Goal: Task Accomplishment & Management: Manage account settings

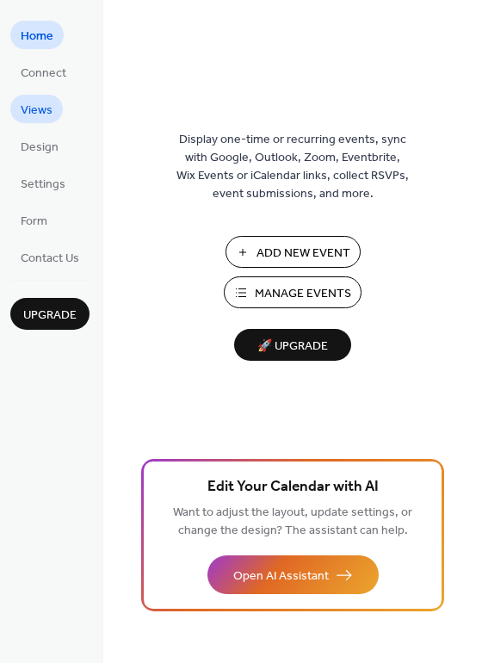
click at [45, 119] on span "Views" at bounding box center [37, 111] width 32 height 18
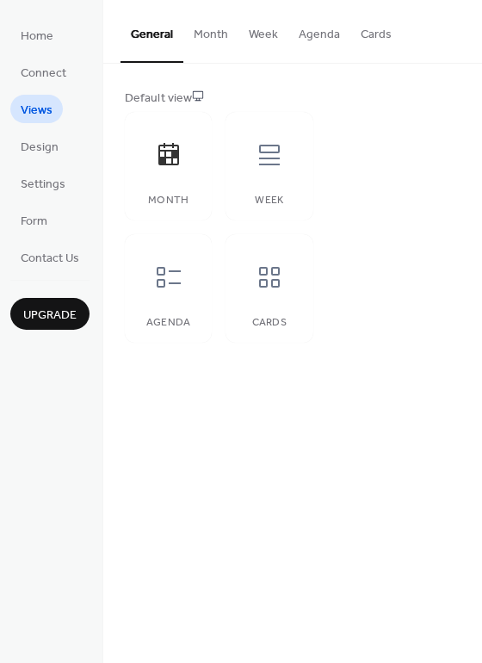
click at [262, 31] on button "Week" at bounding box center [264, 30] width 50 height 61
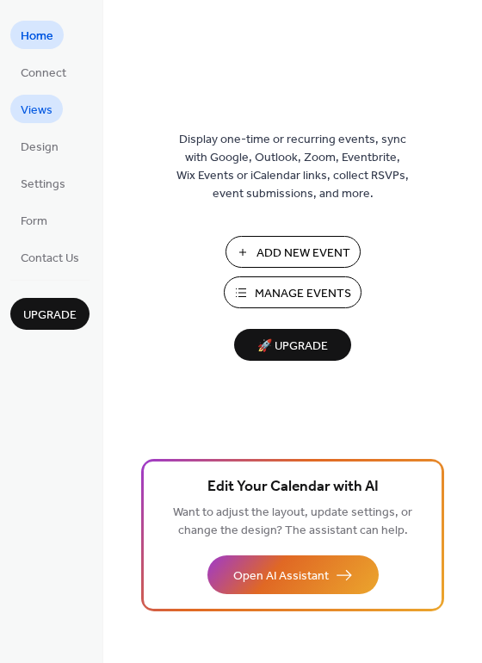
click at [46, 105] on span "Views" at bounding box center [37, 111] width 32 height 18
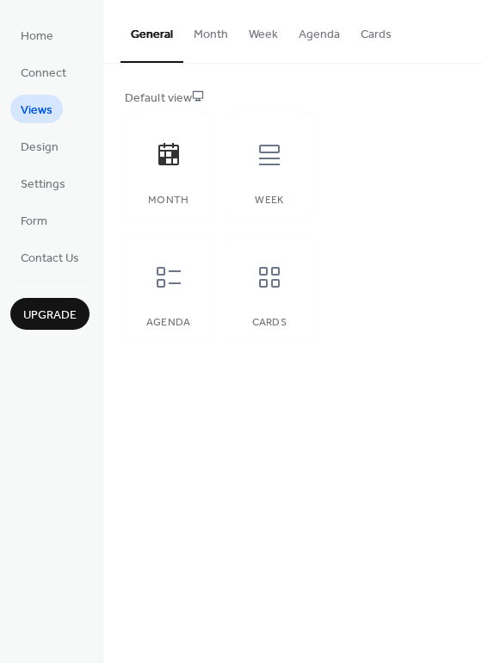
click at [307, 34] on button "Agenda" at bounding box center [319, 30] width 62 height 61
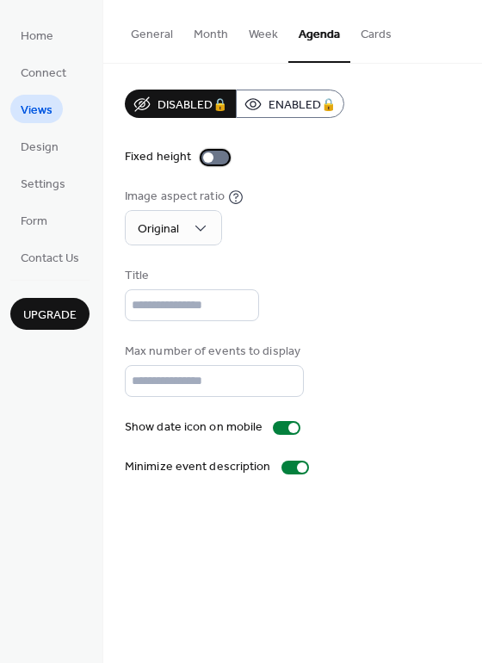
click at [208, 158] on div at bounding box center [208, 157] width 10 height 10
click at [220, 158] on div at bounding box center [222, 157] width 10 height 10
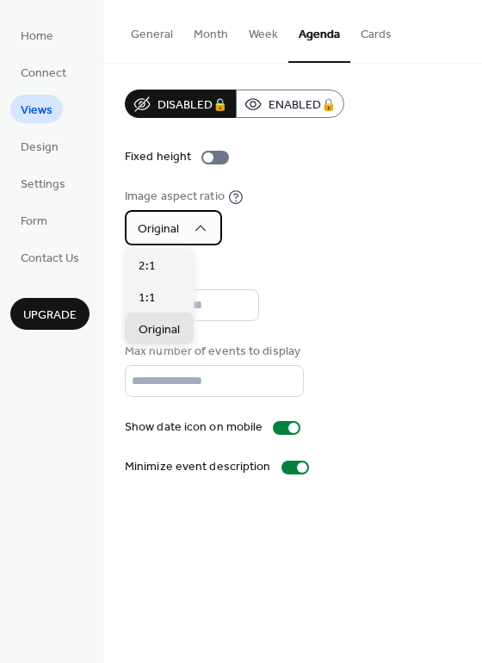
click at [202, 233] on icon at bounding box center [200, 228] width 17 height 17
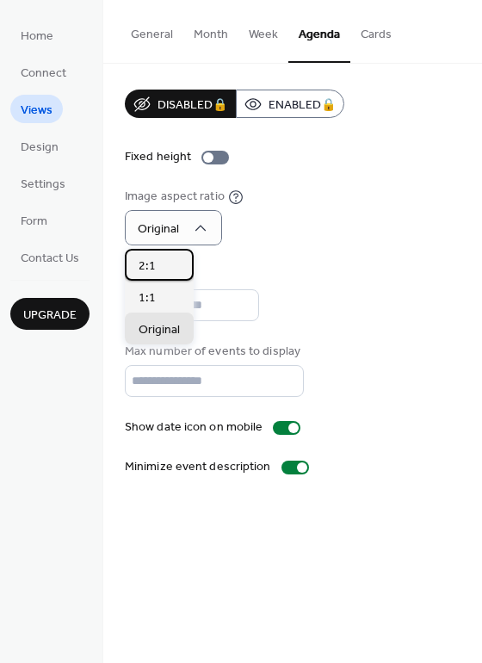
click at [164, 270] on div "2:1" at bounding box center [159, 265] width 69 height 32
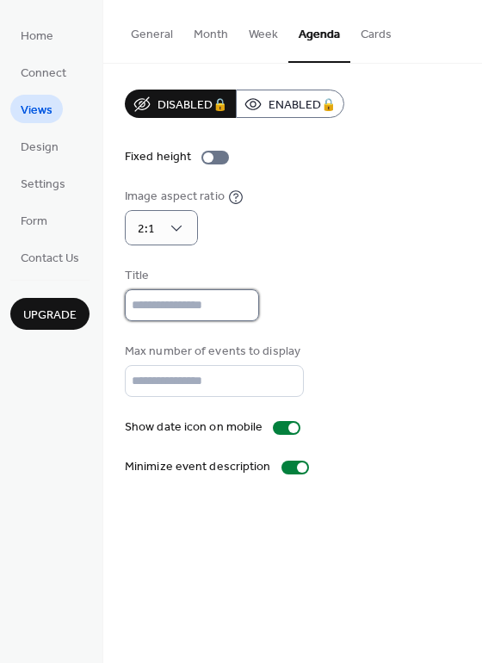
click at [144, 290] on input "text" at bounding box center [192, 305] width 134 height 32
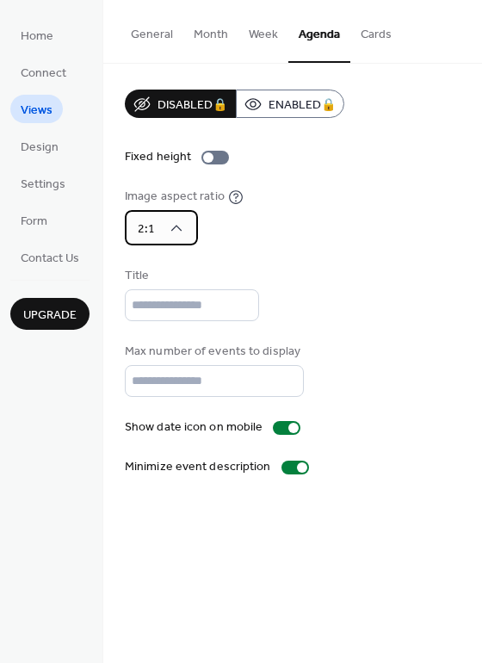
click at [188, 228] on div "2:1" at bounding box center [161, 227] width 73 height 35
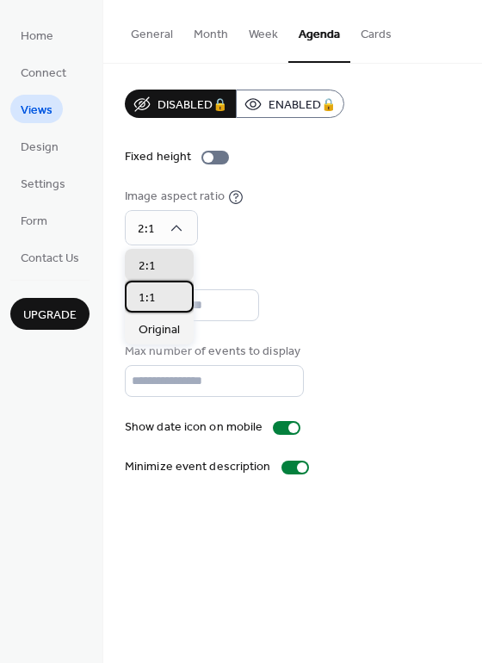
click at [143, 304] on span "1:1" at bounding box center [147, 298] width 17 height 18
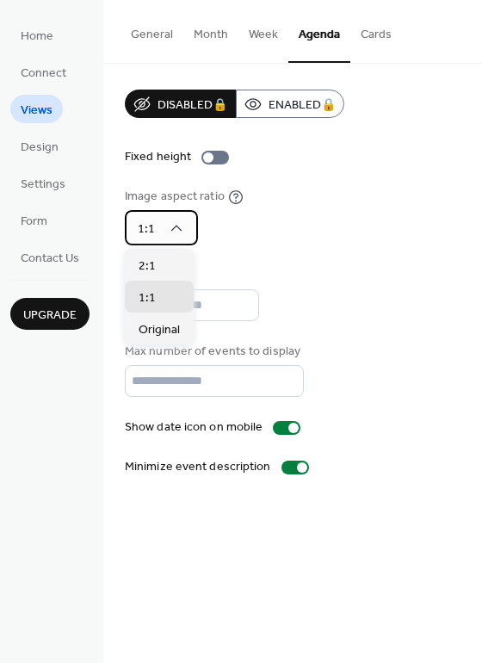
click at [178, 231] on icon at bounding box center [176, 228] width 17 height 17
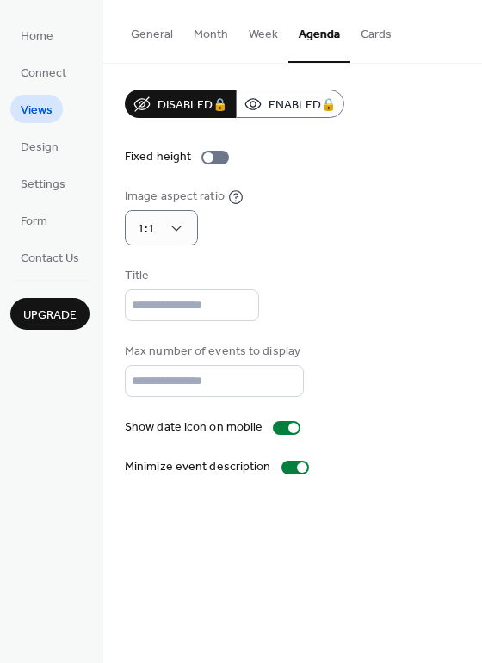
click at [270, 258] on div "Disabled 🔒 Enabled 🔒 Fixed height Image aspect ratio 1:1 Title Max number of ev…" at bounding box center [293, 283] width 336 height 387
click at [292, 474] on div at bounding box center [296, 468] width 28 height 14
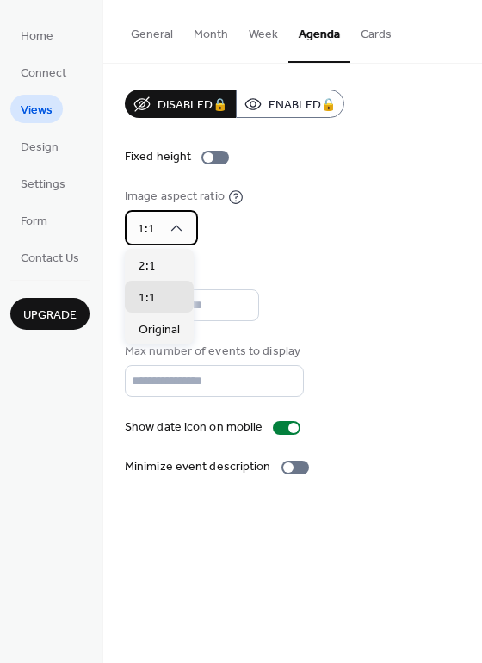
click at [172, 238] on div "1:1" at bounding box center [161, 227] width 73 height 35
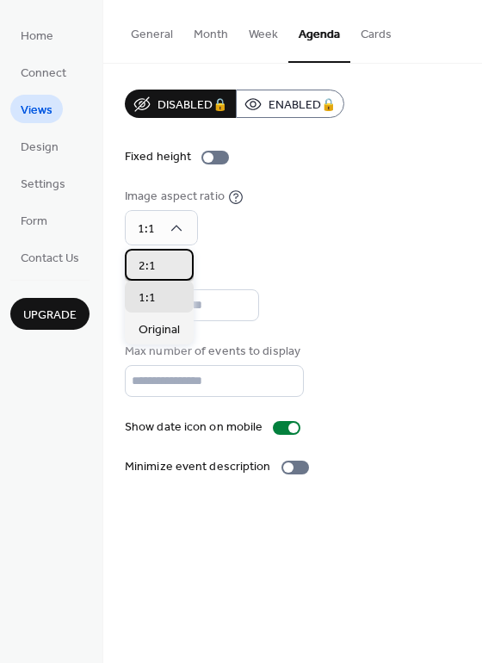
click at [146, 279] on div "2:1" at bounding box center [159, 265] width 69 height 32
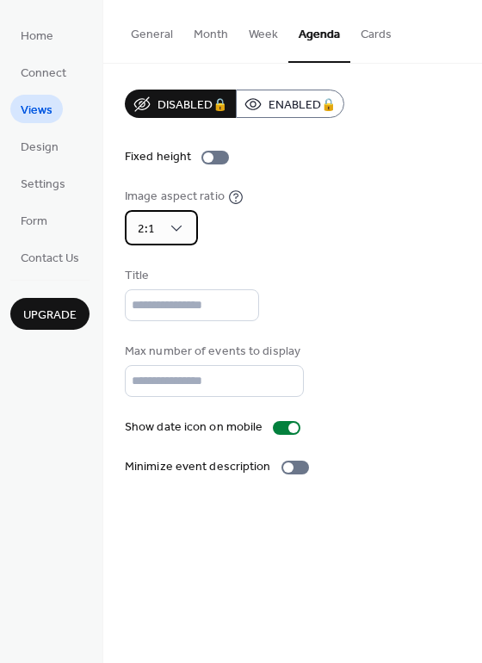
click at [186, 225] on div "2:1" at bounding box center [161, 227] width 73 height 35
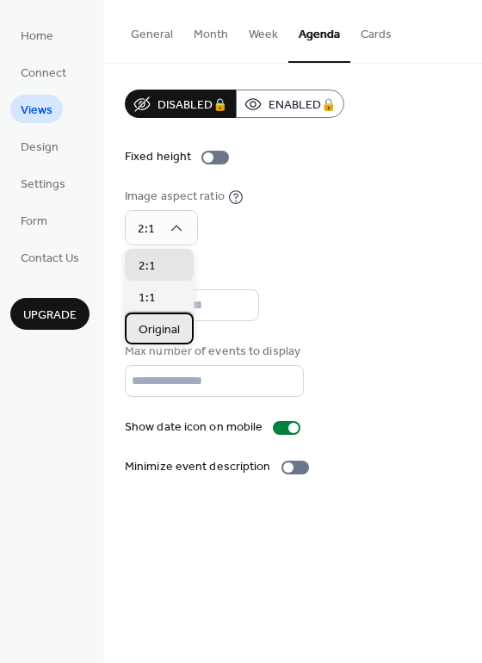
click at [171, 326] on span "Original" at bounding box center [159, 330] width 41 height 18
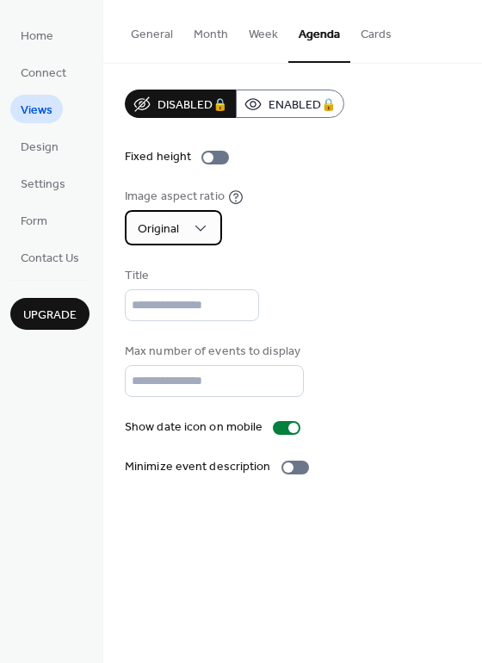
click at [191, 235] on div "Original" at bounding box center [173, 227] width 97 height 35
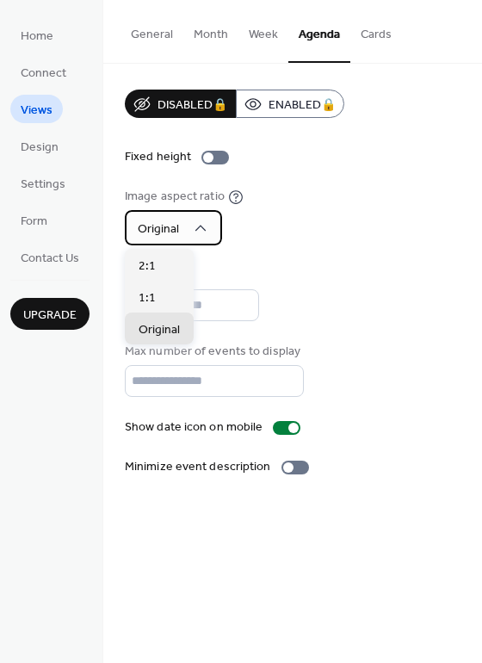
click at [205, 229] on icon at bounding box center [200, 228] width 17 height 17
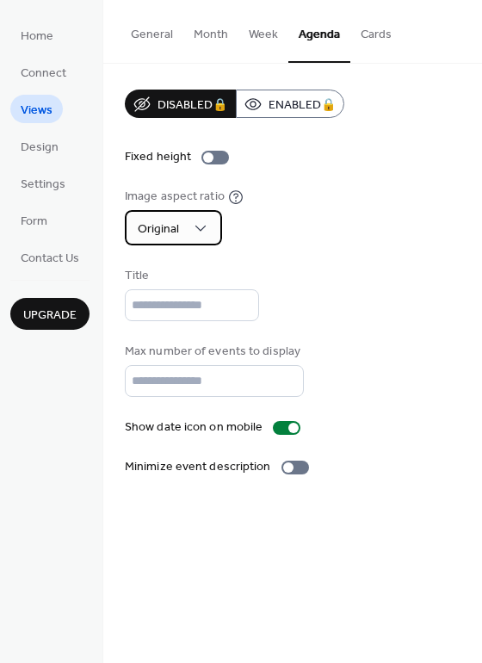
click at [201, 228] on icon at bounding box center [200, 228] width 17 height 17
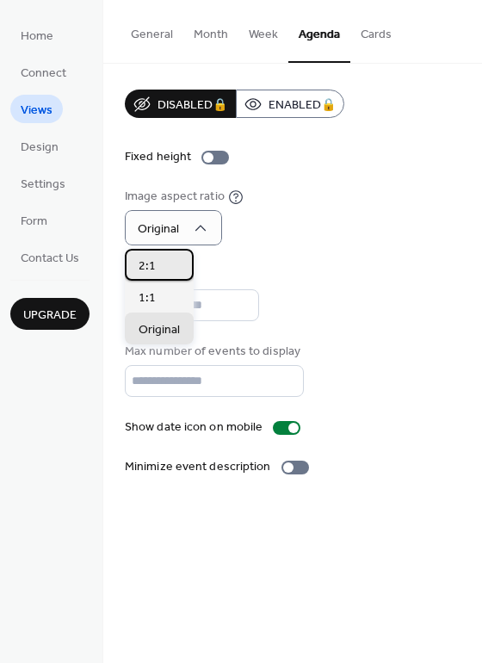
click at [172, 275] on div "2:1" at bounding box center [159, 265] width 69 height 32
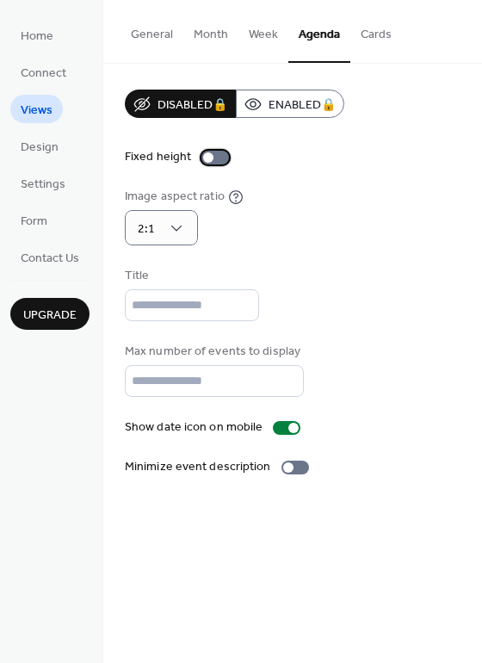
click at [207, 158] on div at bounding box center [208, 157] width 10 height 10
click at [214, 161] on div at bounding box center [216, 158] width 28 height 14
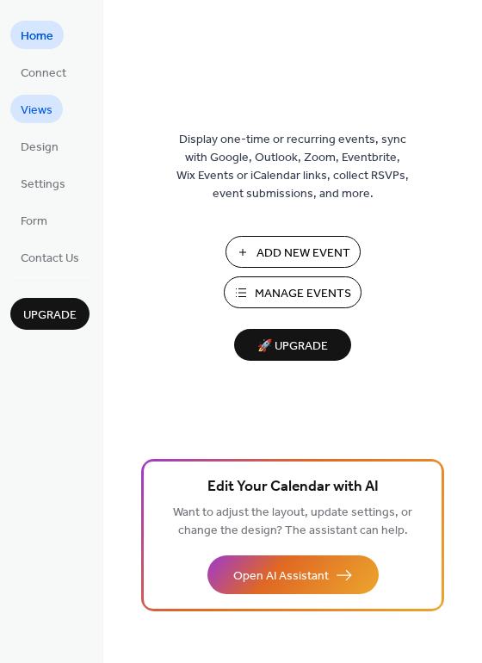
click at [42, 109] on span "Views" at bounding box center [37, 111] width 32 height 18
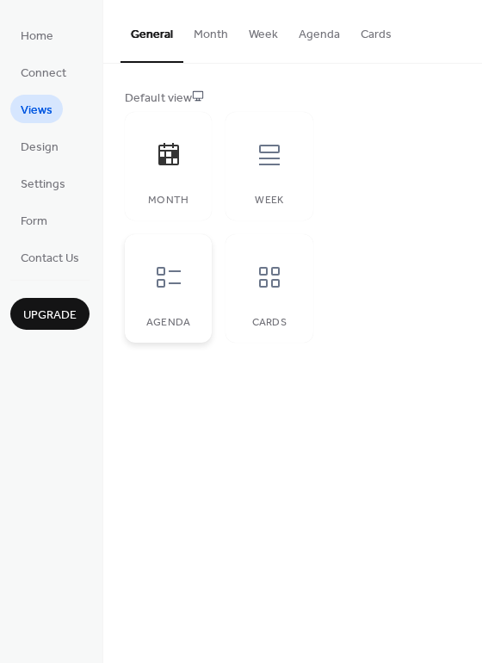
click at [185, 280] on div at bounding box center [169, 277] width 52 height 52
click at [53, 187] on span "Settings" at bounding box center [43, 185] width 45 height 18
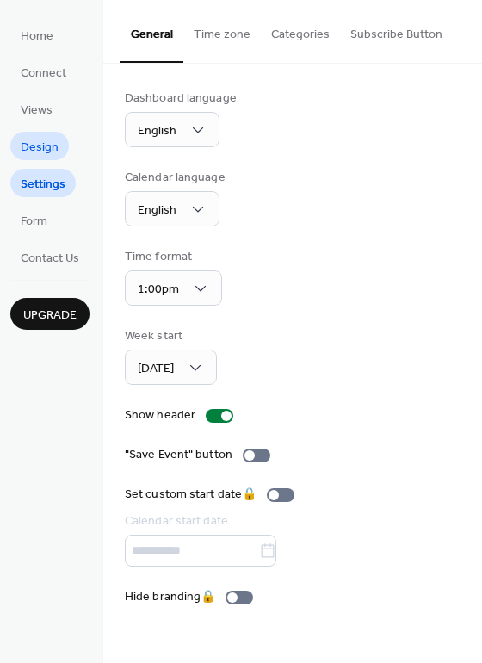
click at [54, 159] on link "Design" at bounding box center [39, 146] width 59 height 28
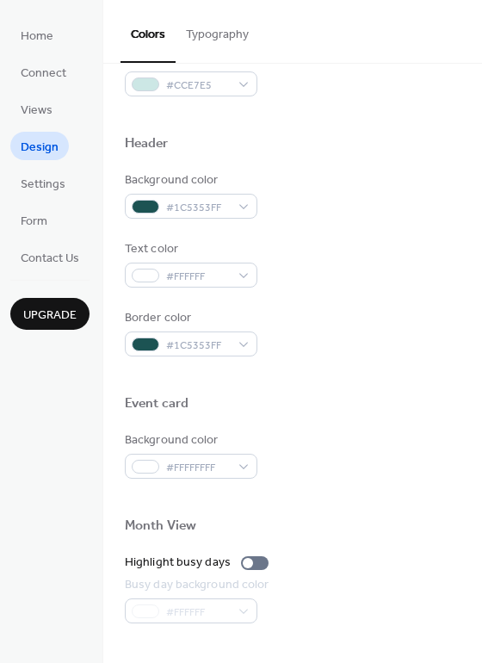
scroll to position [549, 0]
